Goal: Find specific page/section: Find specific page/section

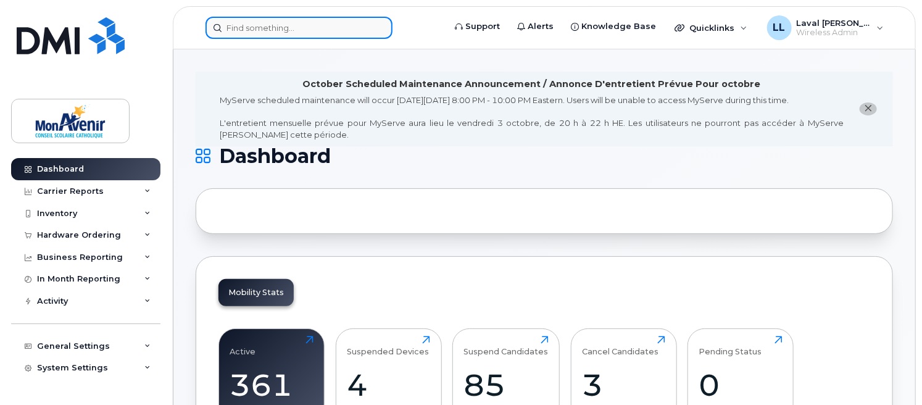
click at [261, 33] on input at bounding box center [299, 28] width 187 height 22
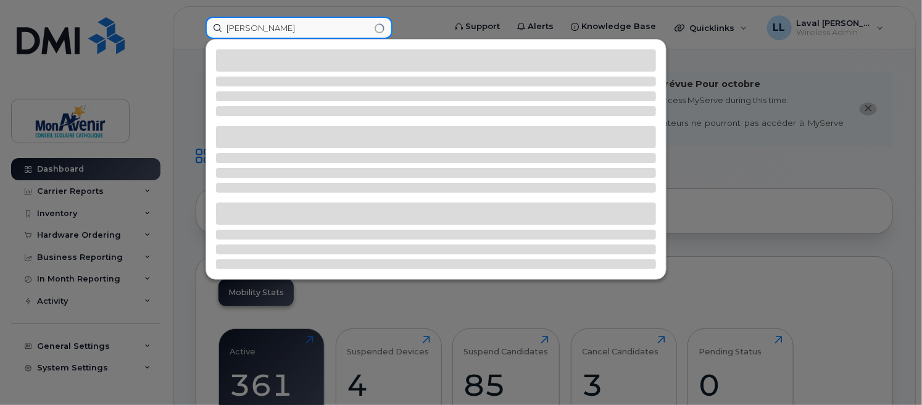
type input "[PERSON_NAME]"
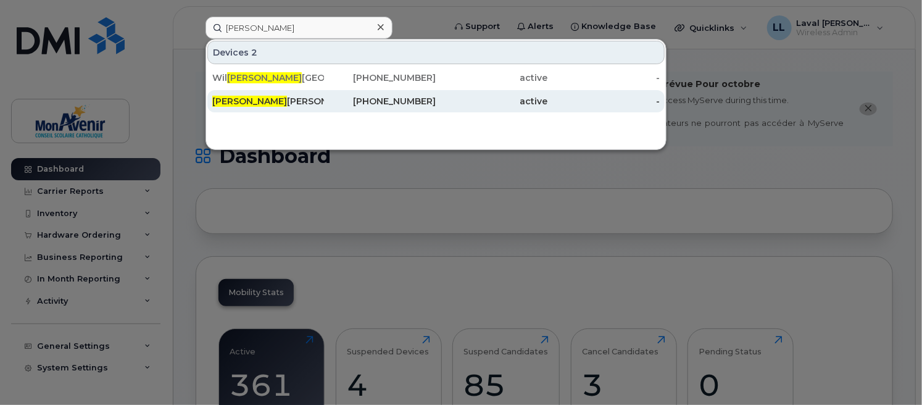
click at [219, 97] on span "[PERSON_NAME]" at bounding box center [249, 101] width 75 height 11
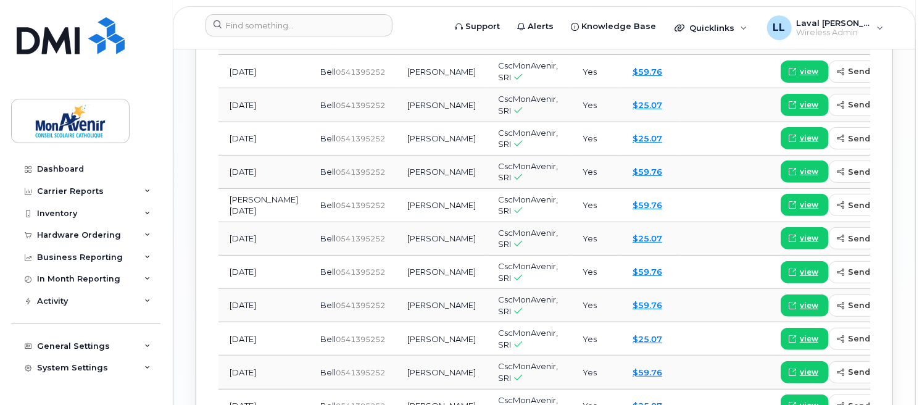
scroll to position [1165, 0]
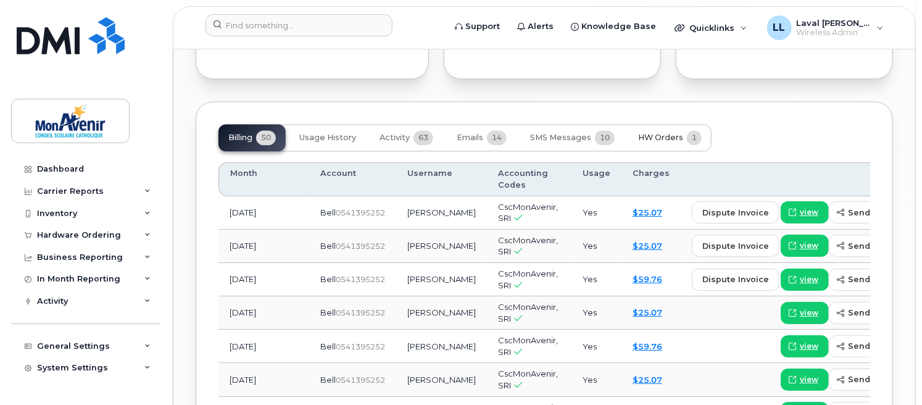
click at [647, 143] on span "HW Orders" at bounding box center [660, 138] width 45 height 10
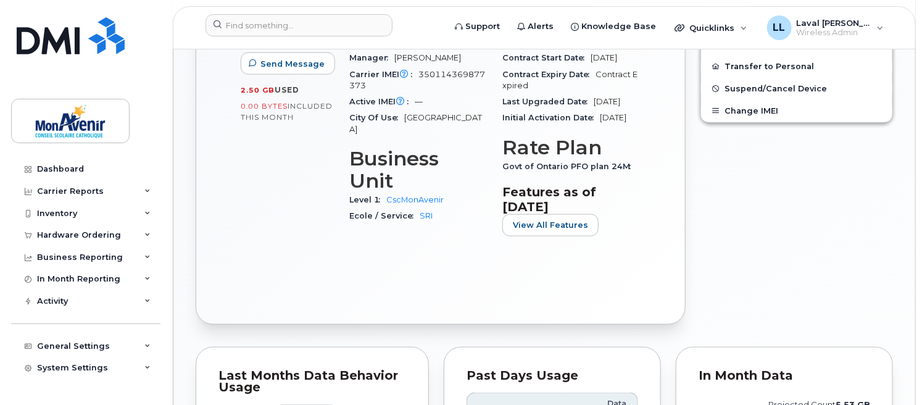
scroll to position [206, 0]
